Goal: Share content

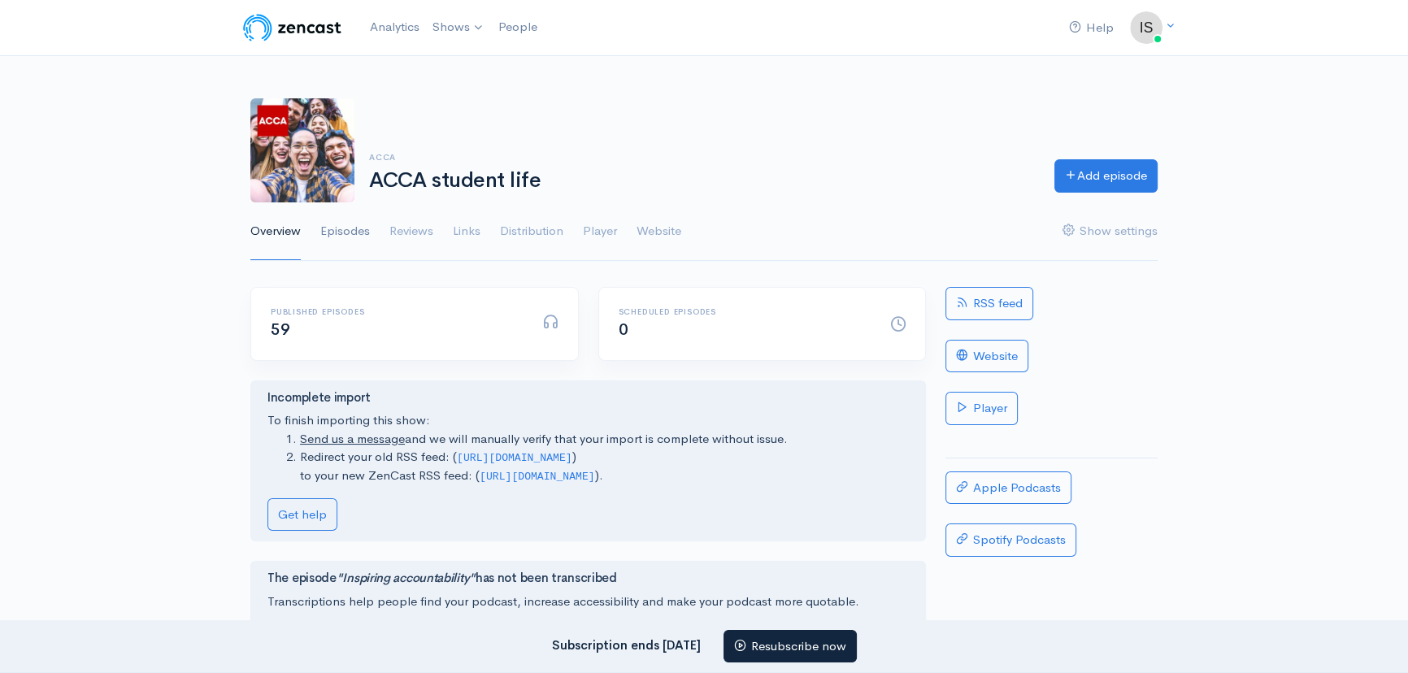
click at [354, 233] on link "Episodes" at bounding box center [345, 231] width 50 height 59
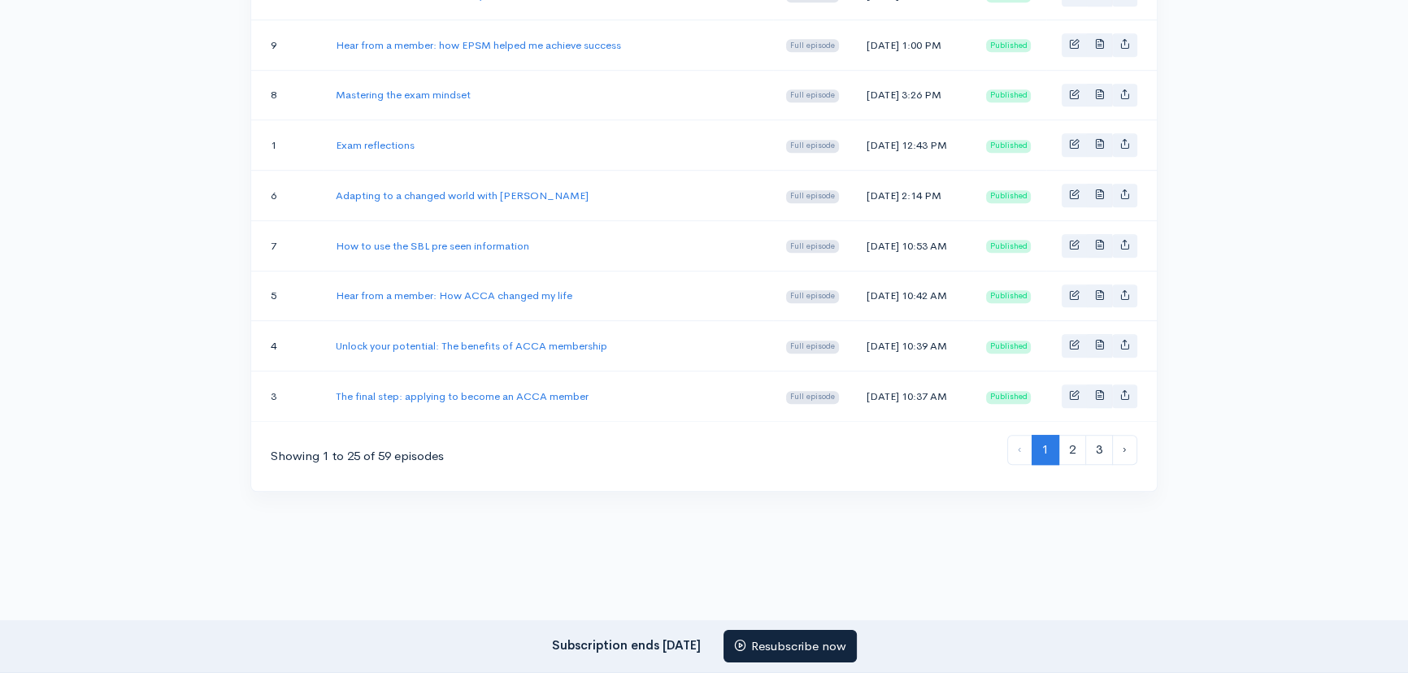
scroll to position [1292, 0]
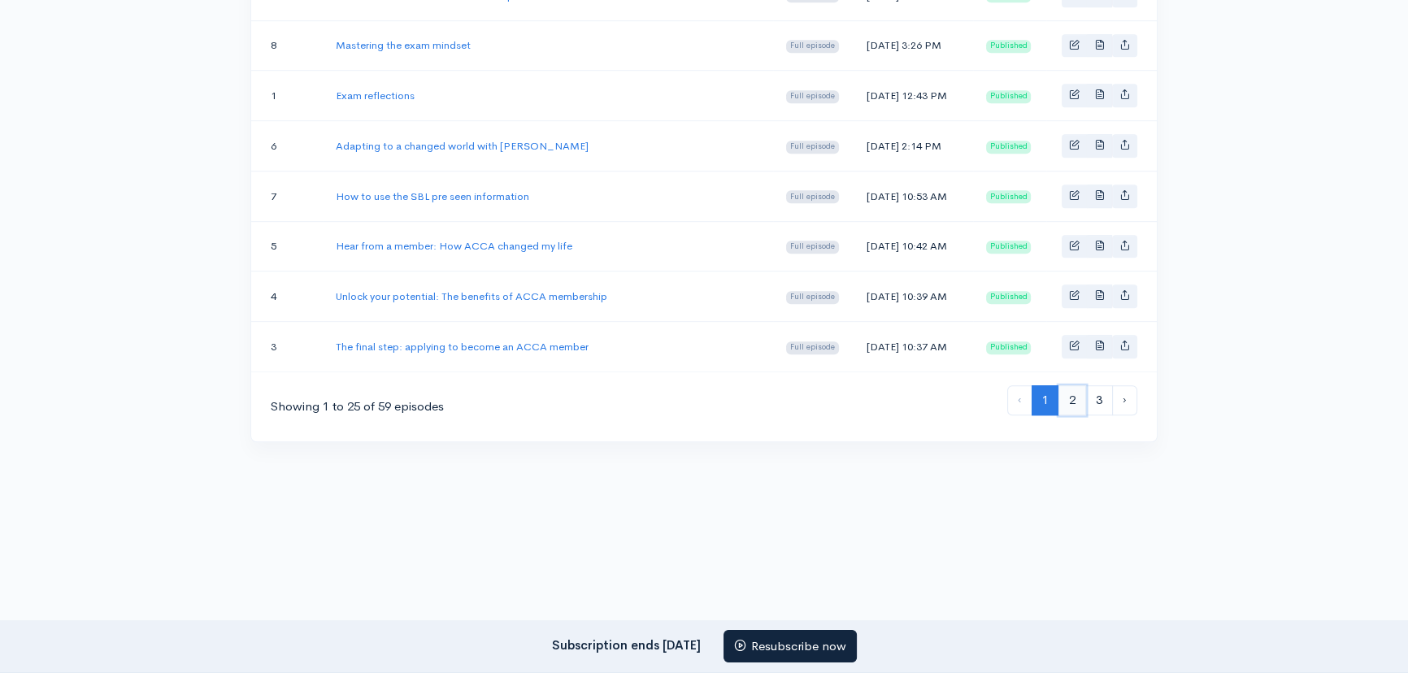
click at [1080, 403] on link "2" at bounding box center [1072, 400] width 28 height 30
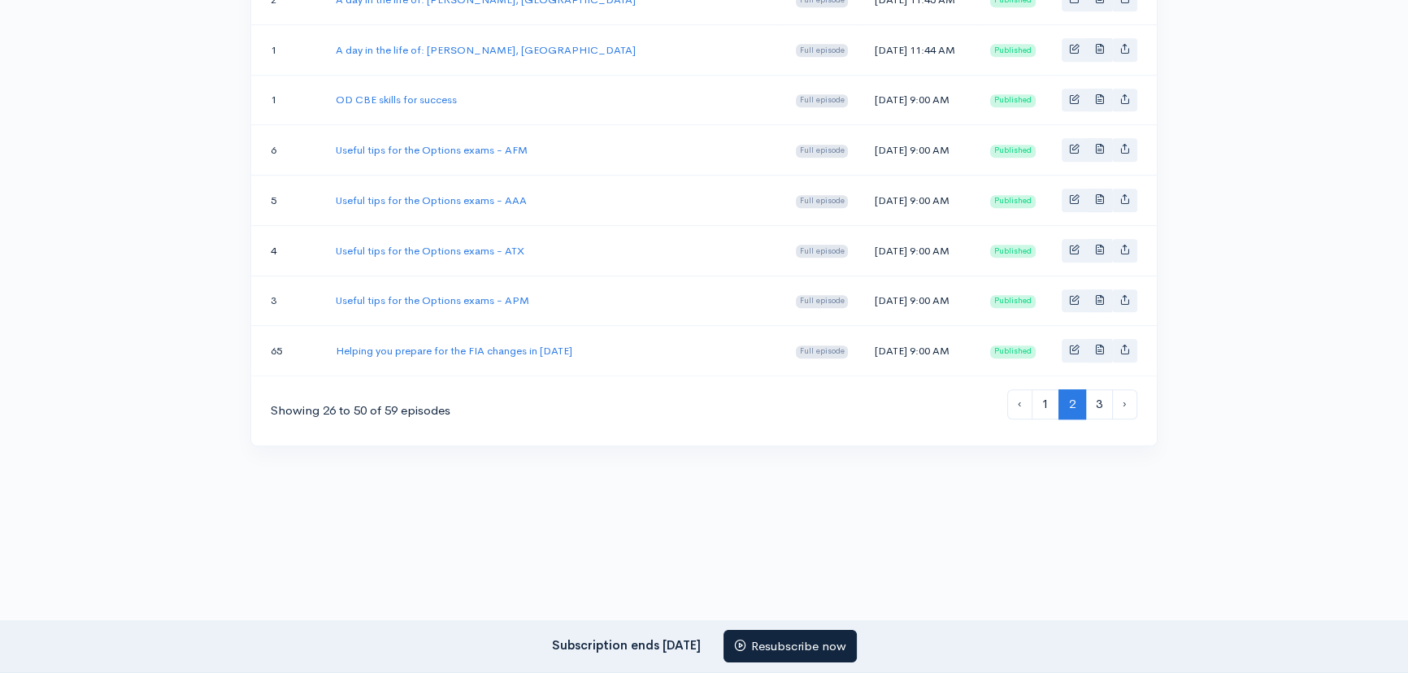
scroll to position [1330, 0]
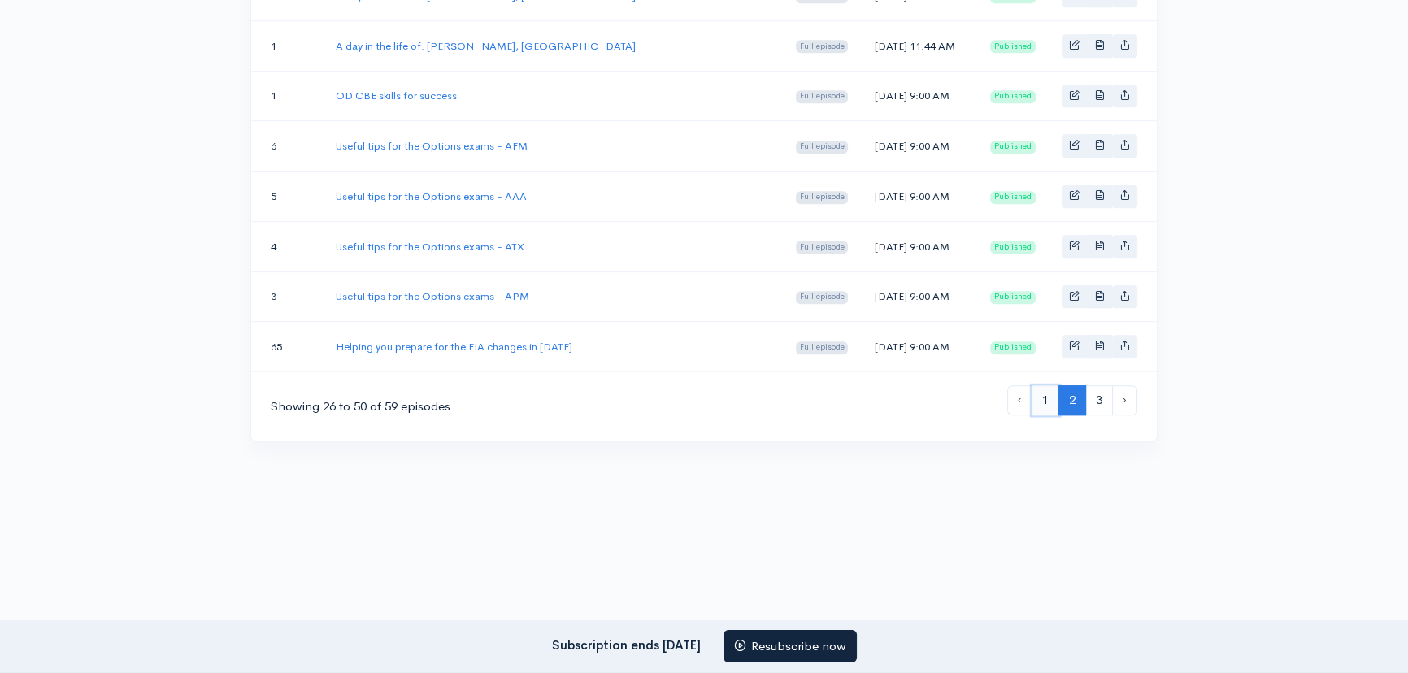
click at [1048, 415] on link "1" at bounding box center [1045, 400] width 28 height 30
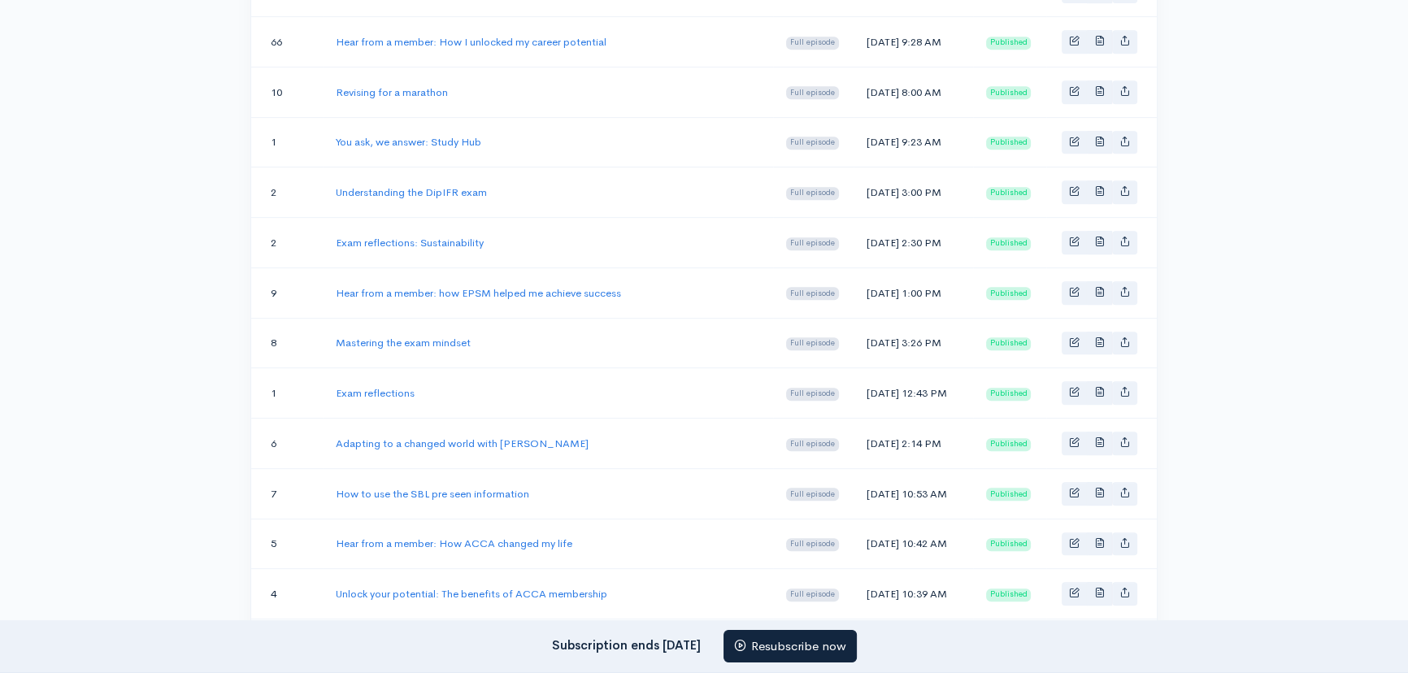
scroll to position [960, 0]
click at [419, 194] on link "Understanding the DipIFR exam" at bounding box center [411, 193] width 151 height 14
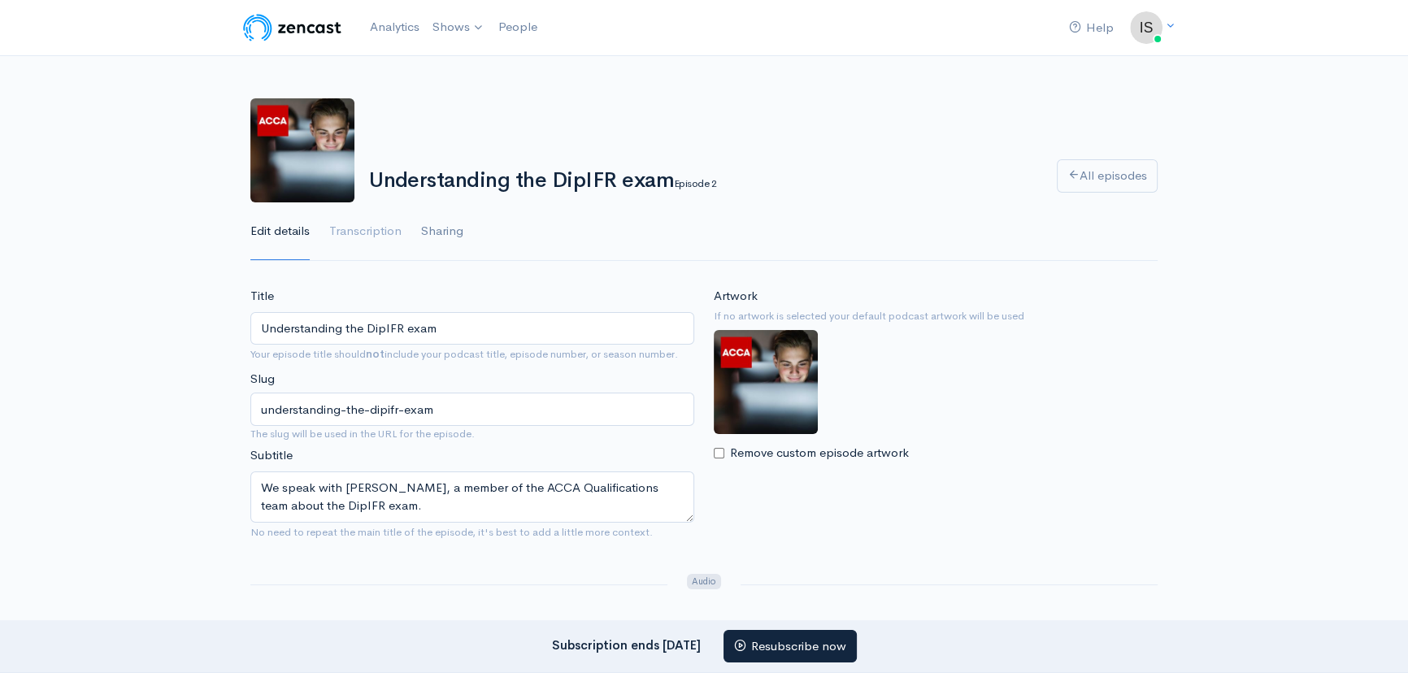
click at [450, 236] on link "Sharing" at bounding box center [442, 231] width 42 height 59
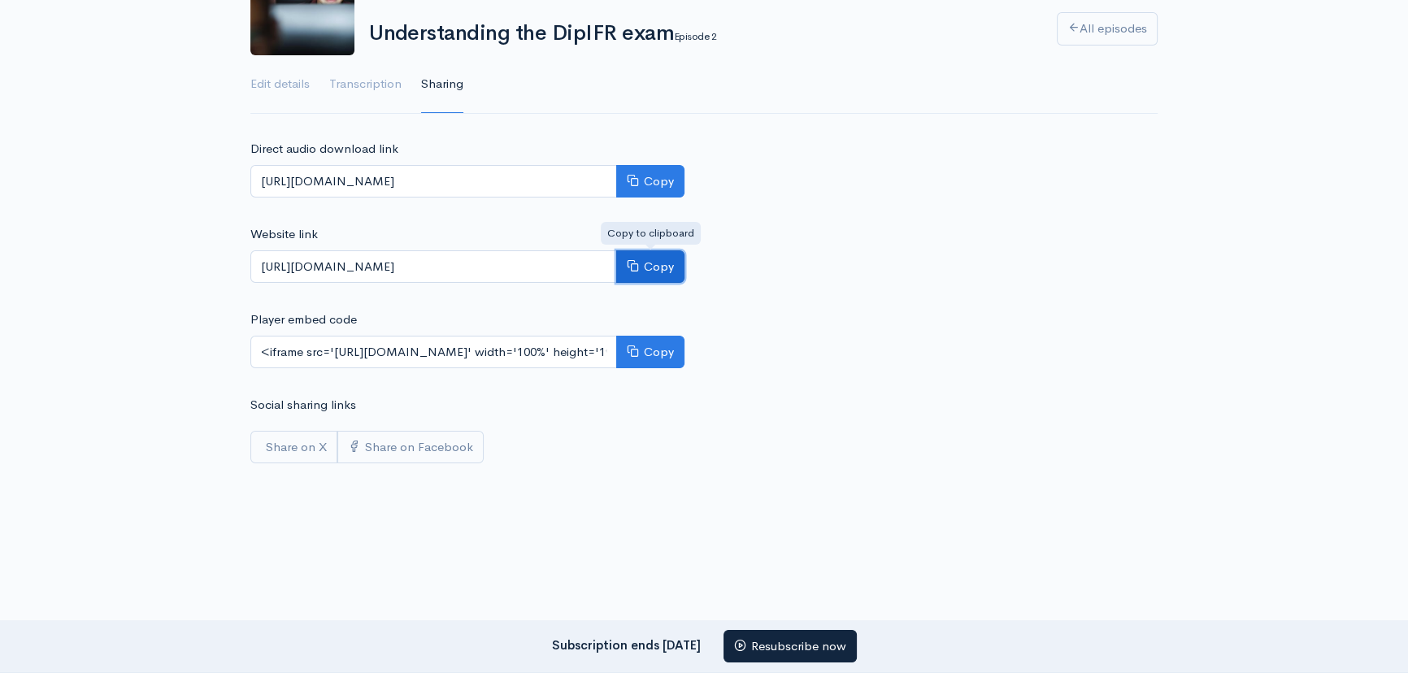
click at [662, 268] on button "Copy" at bounding box center [650, 266] width 68 height 33
click at [299, 555] on div at bounding box center [704, 630] width 1408 height 163
